Goal: Transaction & Acquisition: Book appointment/travel/reservation

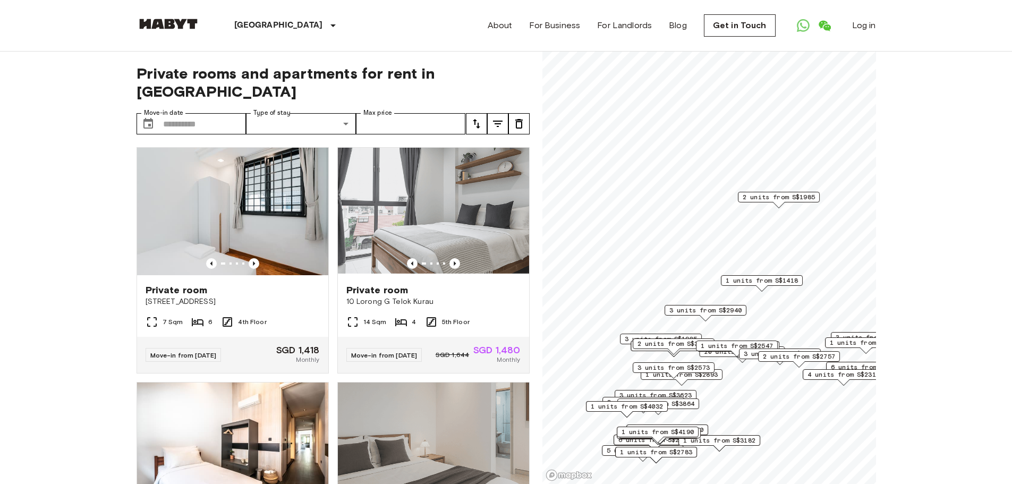
click at [191, 16] on div "[GEOGRAPHIC_DATA] [GEOGRAPHIC_DATA] [GEOGRAPHIC_DATA] [GEOGRAPHIC_DATA] [GEOGRA…" at bounding box center [255, 25] width 237 height 51
click at [179, 21] on img at bounding box center [169, 24] width 64 height 11
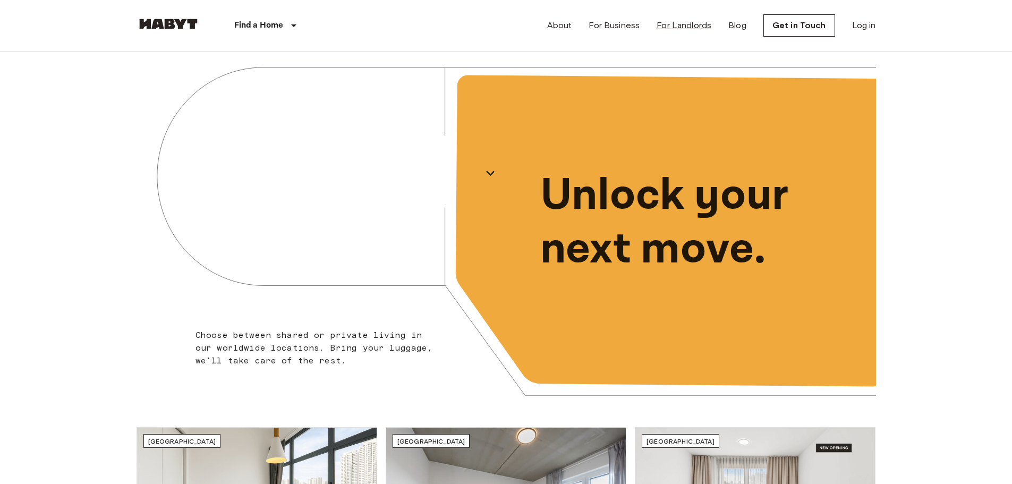
click at [685, 29] on link "For Landlords" at bounding box center [684, 25] width 55 height 13
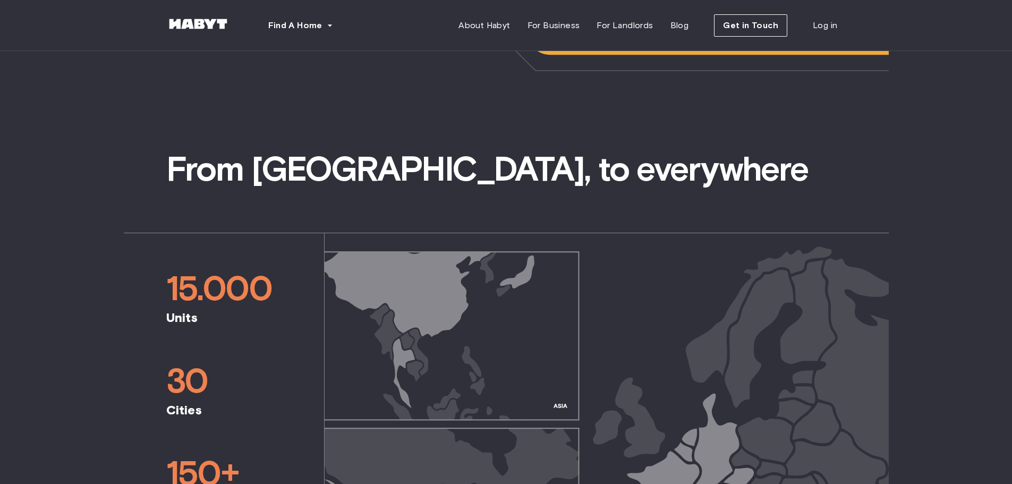
scroll to position [319, 0]
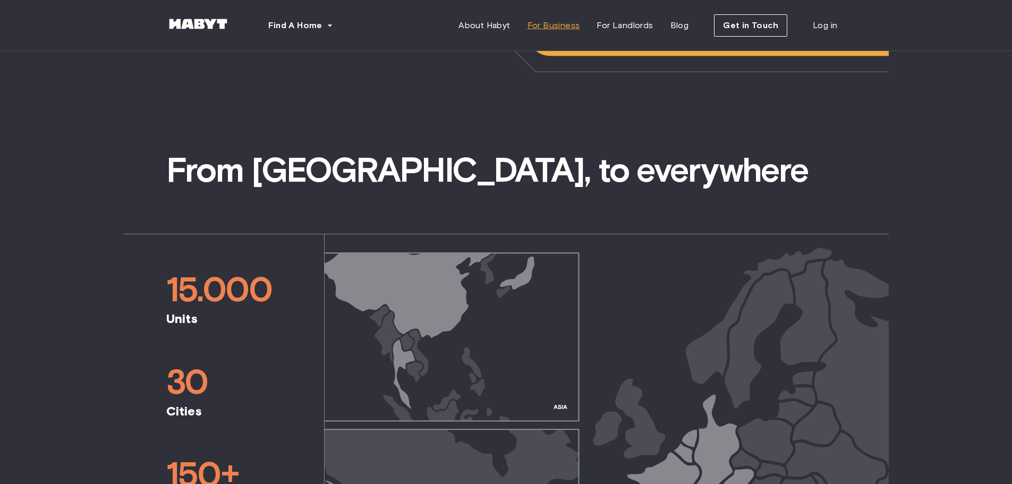
click at [569, 34] on link "For Business" at bounding box center [554, 25] width 70 height 21
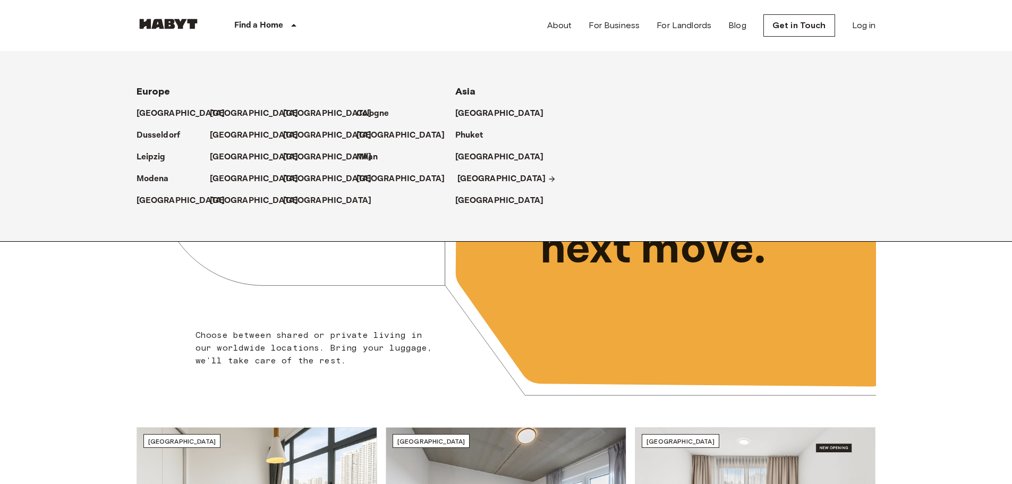
click at [476, 174] on p "[GEOGRAPHIC_DATA]" at bounding box center [501, 179] width 89 height 13
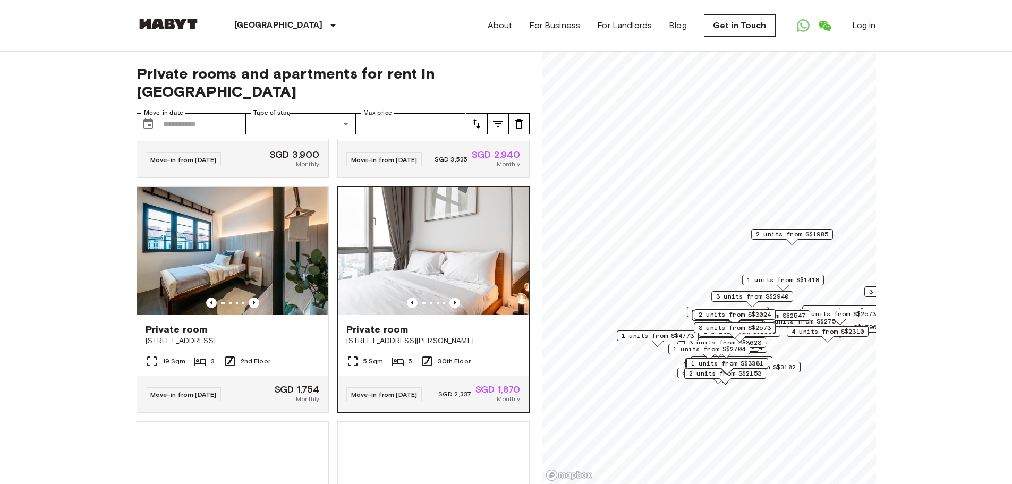
scroll to position [266, 0]
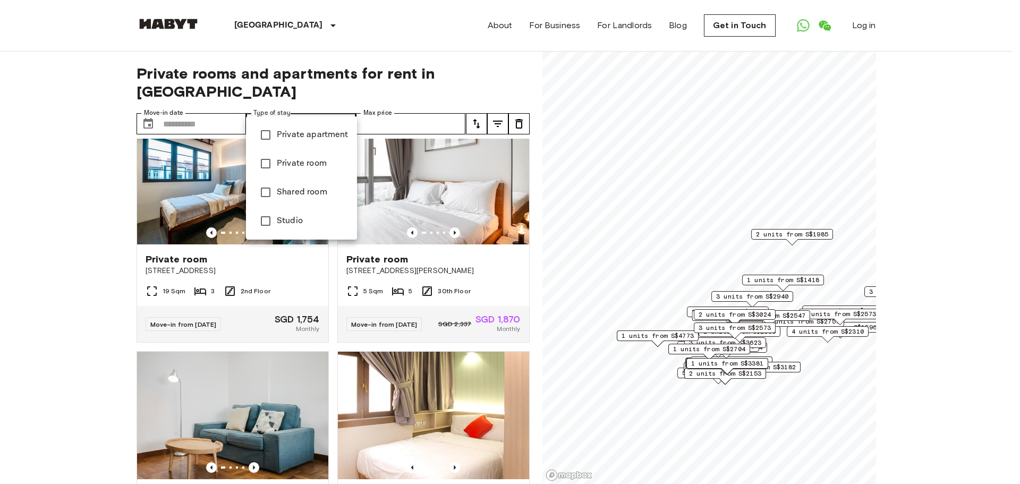
click at [335, 97] on div at bounding box center [510, 242] width 1020 height 484
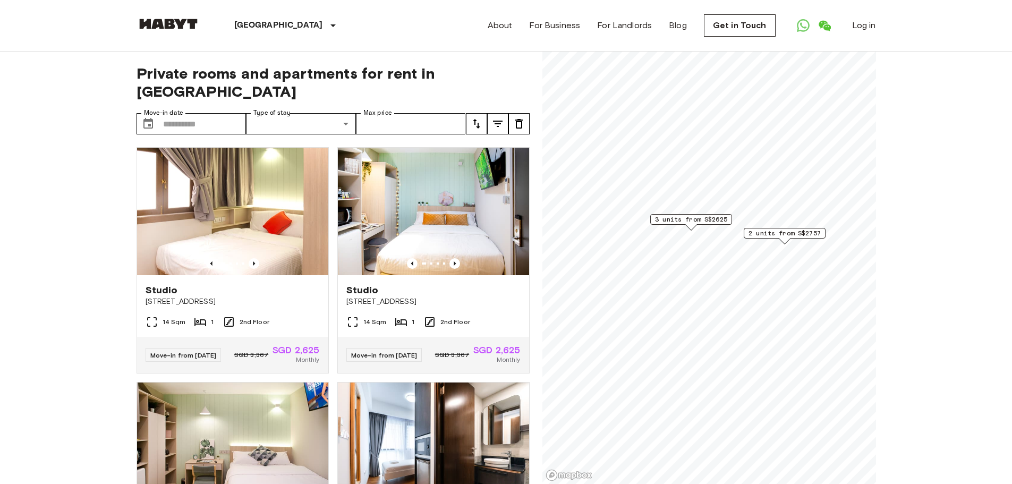
click at [701, 220] on span "3 units from S$2625" at bounding box center [691, 220] width 72 height 10
